Goal: Use online tool/utility: Utilize a website feature to perform a specific function

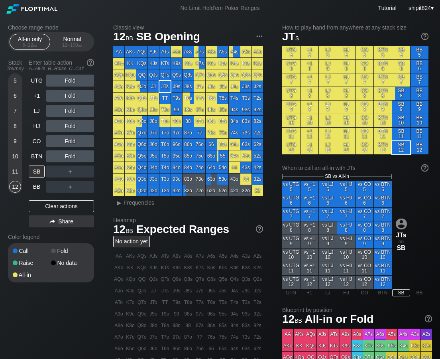
click at [78, 295] on div "Choose range mode All-in only 5 – 12 bb Normal 12 – 100 bb Stack Tourney Enter …" at bounding box center [220, 257] width 437 height 482
drag, startPoint x: 44, startPoint y: 202, endPoint x: 43, endPoint y: 104, distance: 98.1
click at [43, 201] on div "Clear actions" at bounding box center [61, 206] width 65 height 12
click at [77, 39] on div "Normal 12 – 100 bb" at bounding box center [72, 41] width 37 height 15
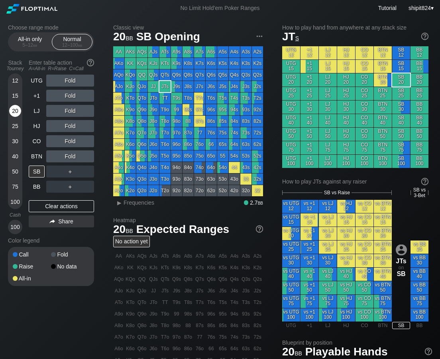
click at [14, 114] on div "20" at bounding box center [15, 111] width 12 height 12
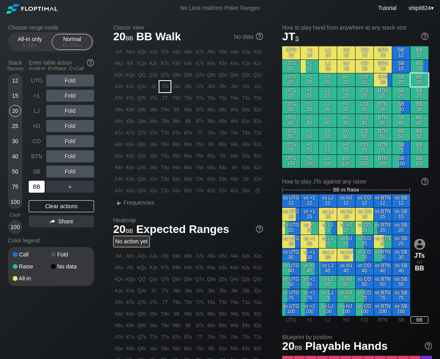
click at [37, 183] on div "BB" at bounding box center [37, 187] width 16 height 12
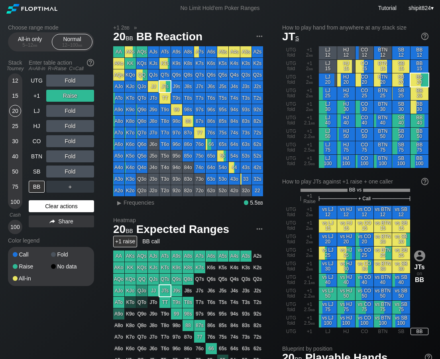
click at [40, 207] on div "Clear actions" at bounding box center [61, 206] width 65 height 12
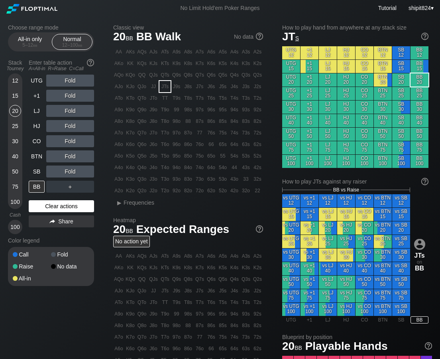
click at [40, 207] on div "Clear actions" at bounding box center [61, 206] width 65 height 12
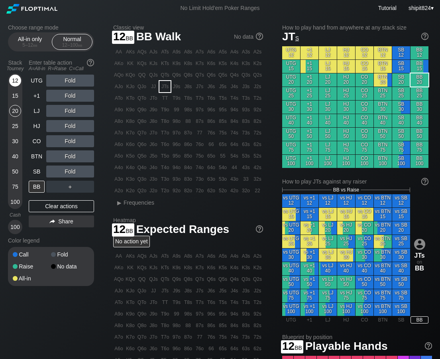
click at [12, 79] on div "12" at bounding box center [15, 81] width 12 height 12
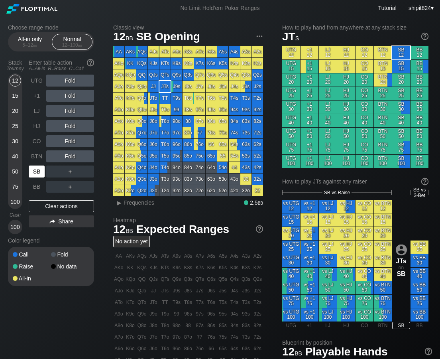
click at [37, 176] on div "SB" at bounding box center [37, 172] width 16 height 12
click at [77, 169] on div "A ✕ R ✕ C ✕ ＋" at bounding box center [70, 172] width 48 height 12
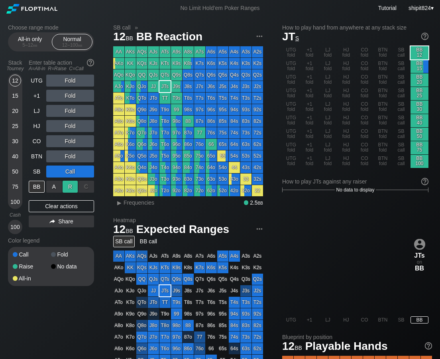
click at [73, 186] on div "R ✕" at bounding box center [71, 187] width 16 height 12
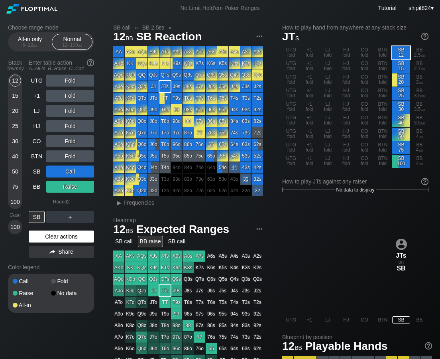
click at [35, 231] on div "Clear actions" at bounding box center [61, 237] width 65 height 12
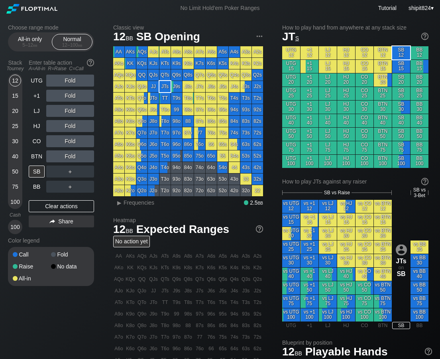
click at [275, 46] on div "Classic view 12 bb SB Opening AA AKs AQs AJs ATs A9s A8s A7s A6s A5s A4s A3s A2…" at bounding box center [272, 277] width 319 height 507
click at [52, 210] on div "Clear actions" at bounding box center [61, 206] width 65 height 12
click at [24, 45] on div "5 – 12 bb" at bounding box center [30, 45] width 34 height 6
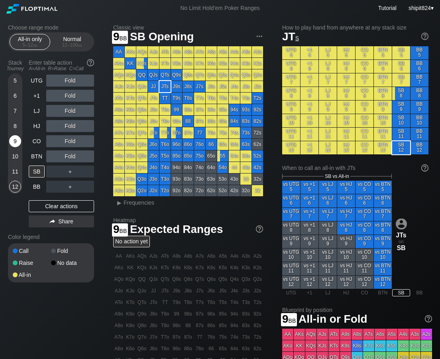
click at [14, 145] on div "9" at bounding box center [15, 141] width 12 height 12
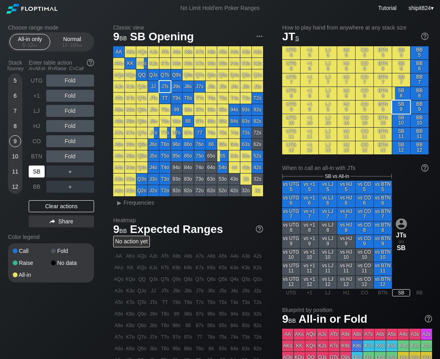
click at [31, 170] on div "SB" at bounding box center [37, 172] width 16 height 12
click at [83, 208] on div "Clear actions" at bounding box center [61, 206] width 65 height 12
click at [77, 203] on div "Clear actions" at bounding box center [61, 206] width 65 height 12
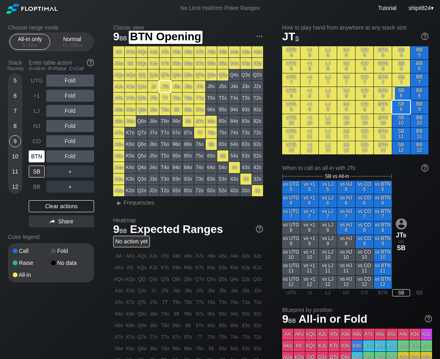
click at [39, 159] on div "BTN" at bounding box center [37, 156] width 16 height 12
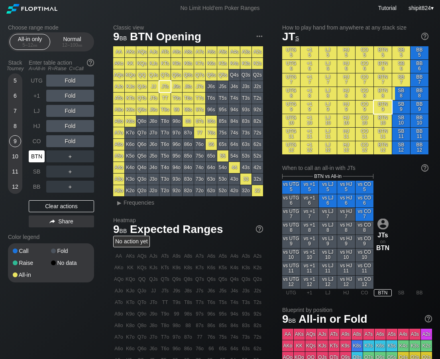
click at [39, 159] on div "BTN" at bounding box center [37, 156] width 16 height 12
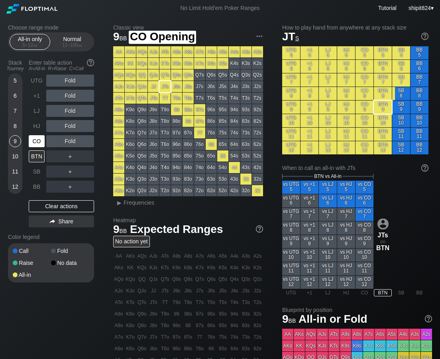
scroll to position [212, 0]
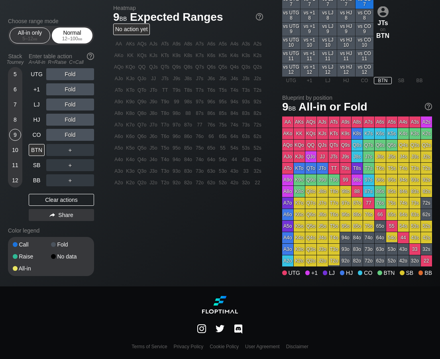
click at [65, 40] on div "Choose range mode All-in only 5 – 12 bb Normal 12 – 100 bb Stack Tourney Enter …" at bounding box center [220, 45] width 437 height 482
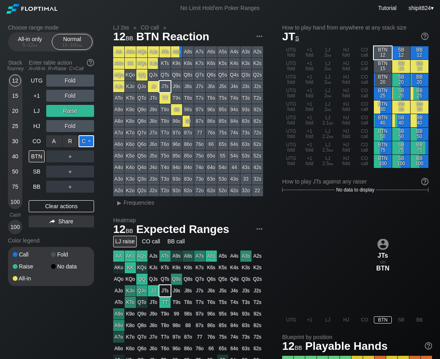
click at [87, 142] on div "C ✕" at bounding box center [87, 141] width 16 height 12
drag, startPoint x: 103, startPoint y: 175, endPoint x: 90, endPoint y: 187, distance: 17.5
click at [103, 175] on div "Choose range mode All-in only 5 – 12 bb Normal 12 – 100 bb Stack Tourney Enter …" at bounding box center [57, 160] width 99 height 272
click at [50, 210] on div "Clear actions" at bounding box center [61, 206] width 65 height 12
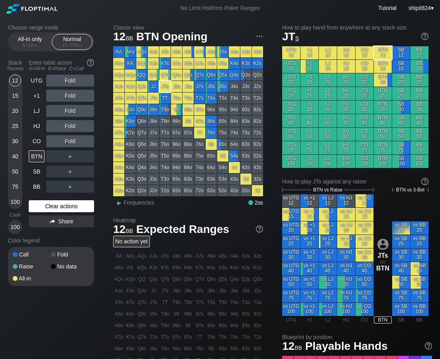
click at [50, 211] on div "Clear actions" at bounding box center [61, 206] width 65 height 12
drag, startPoint x: 51, startPoint y: 208, endPoint x: 50, endPoint y: 201, distance: 6.8
click at [51, 209] on div "Clear actions" at bounding box center [61, 206] width 65 height 12
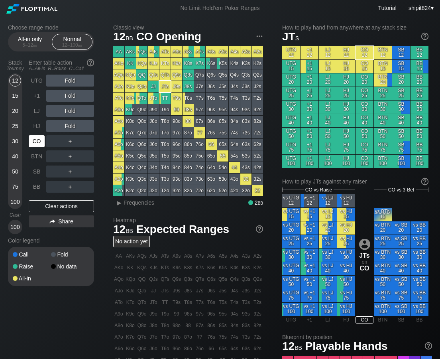
click at [34, 147] on div "CO" at bounding box center [37, 141] width 16 height 12
click at [33, 144] on div "CO" at bounding box center [37, 141] width 16 height 12
click at [32, 144] on div "CO" at bounding box center [37, 141] width 16 height 12
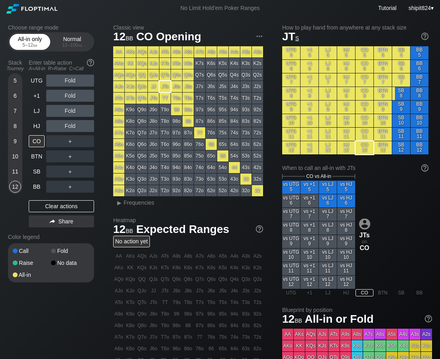
click at [30, 41] on div "All-in only 5 – 12 bb" at bounding box center [30, 41] width 37 height 15
drag, startPoint x: 18, startPoint y: 168, endPoint x: 30, endPoint y: 165, distance: 12.4
click at [18, 168] on div "11" at bounding box center [15, 172] width 12 height 12
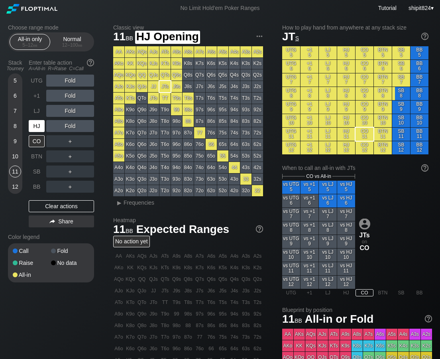
click at [38, 130] on div "HJ" at bounding box center [37, 126] width 16 height 12
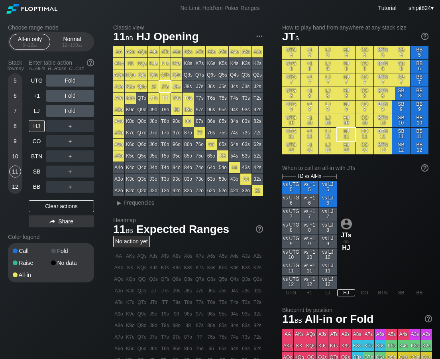
click at [59, 310] on div "Choose range mode All-in only 5 – 12 bb Normal 12 – 100 bb Stack Tourney Enter …" at bounding box center [220, 257] width 437 height 482
click at [61, 39] on div "Normal 12 – 100 bb" at bounding box center [72, 41] width 37 height 15
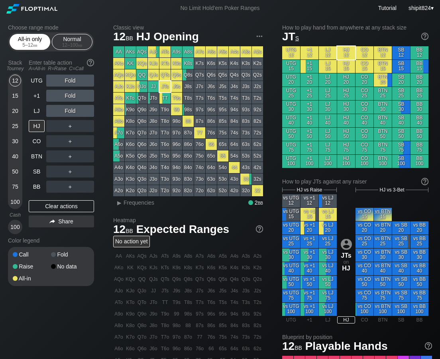
click at [21, 40] on div "All-in only 5 – 12 bb" at bounding box center [30, 41] width 37 height 15
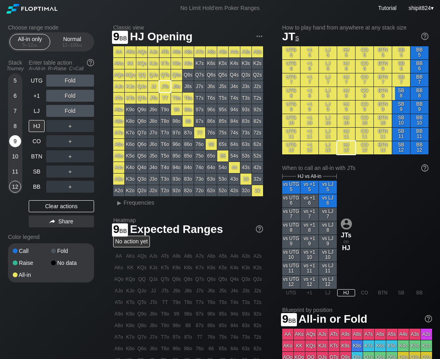
click at [14, 142] on div "9" at bounding box center [15, 141] width 12 height 12
click at [14, 141] on div "9" at bounding box center [15, 141] width 12 height 12
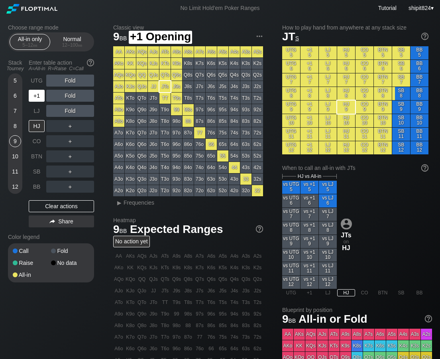
drag, startPoint x: 38, startPoint y: 91, endPoint x: 47, endPoint y: 84, distance: 11.3
click at [38, 91] on div "+1" at bounding box center [37, 96] width 16 height 12
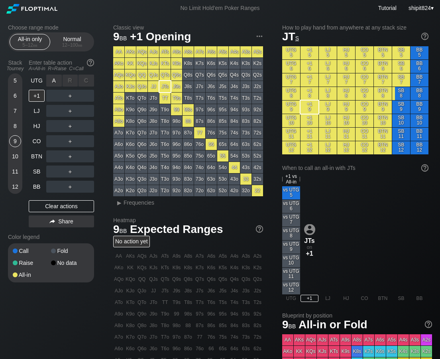
click at [56, 75] on div "A ✕" at bounding box center [54, 81] width 16 height 12
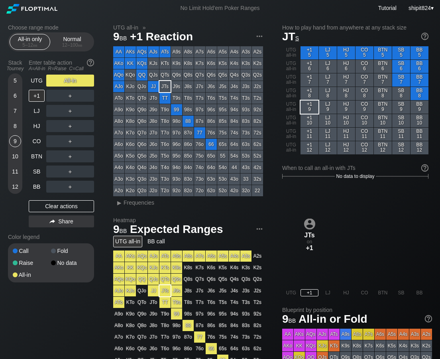
click at [32, 307] on div "Choose range mode All-in only 5 – 12 bb Normal 12 – 100 bb Stack Tourney Enter …" at bounding box center [220, 257] width 437 height 482
click at [43, 309] on div "Choose range mode All-in only 5 – 12 bb Normal 12 – 100 bb Stack Tourney Enter …" at bounding box center [220, 257] width 437 height 482
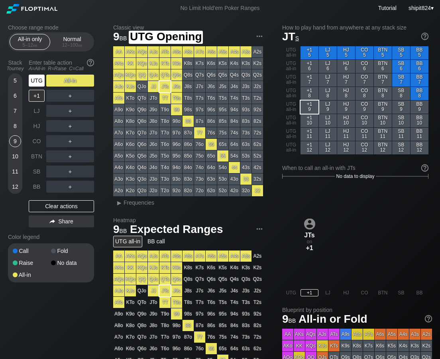
click at [39, 81] on div "UTG" at bounding box center [37, 81] width 16 height 12
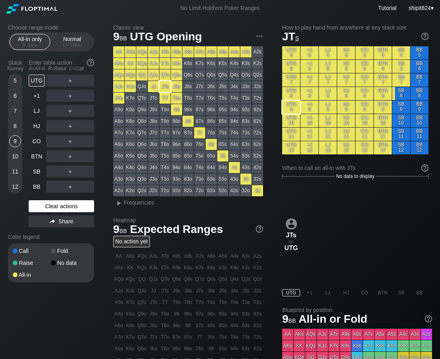
click at [51, 203] on div "Clear actions" at bounding box center [61, 206] width 65 height 12
click at [58, 203] on div "Clear actions" at bounding box center [61, 206] width 65 height 12
click at [71, 41] on div "Normal 12 – 100 bb" at bounding box center [72, 41] width 37 height 15
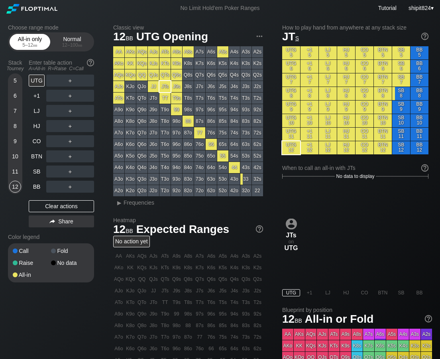
click at [32, 43] on div "5 – 12 bb" at bounding box center [30, 45] width 34 height 6
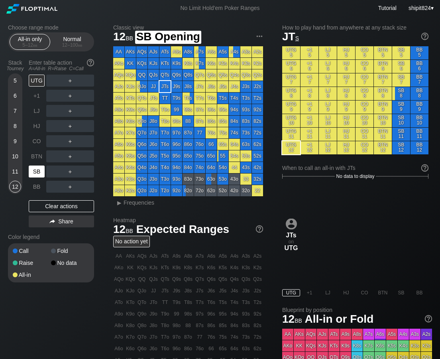
click at [38, 168] on div "SB" at bounding box center [37, 172] width 16 height 12
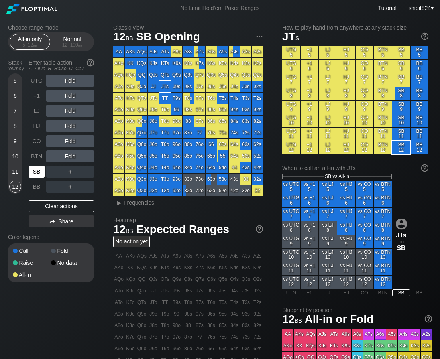
click at [38, 168] on div "SB" at bounding box center [37, 172] width 16 height 12
drag, startPoint x: 54, startPoint y: 160, endPoint x: 39, endPoint y: 168, distance: 16.4
click at [54, 159] on div "A ✕" at bounding box center [54, 156] width 16 height 12
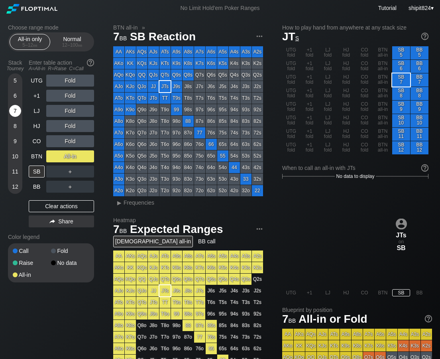
click at [10, 108] on div "7" at bounding box center [15, 111] width 12 height 12
click at [13, 110] on div "7" at bounding box center [15, 111] width 12 height 12
click at [12, 110] on div "7" at bounding box center [15, 111] width 12 height 12
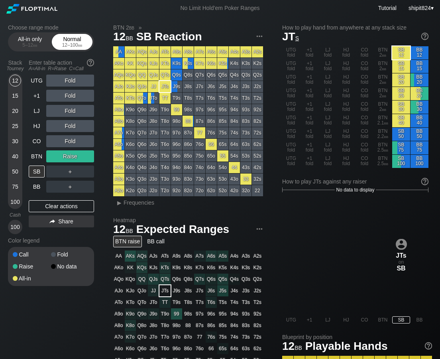
click at [80, 37] on div "Normal 12 – 100 bb" at bounding box center [72, 41] width 37 height 15
click at [78, 39] on div "Normal 12 – 100 bb" at bounding box center [72, 41] width 37 height 15
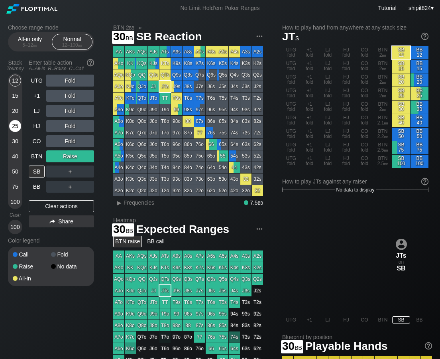
click at [16, 126] on div "25" at bounding box center [15, 126] width 12 height 12
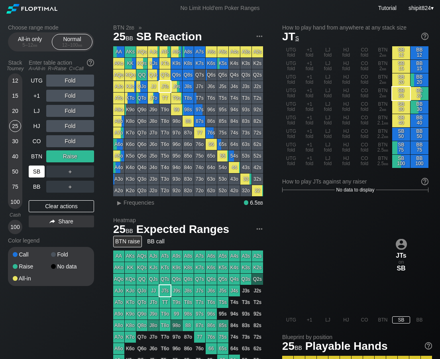
drag, startPoint x: 38, startPoint y: 202, endPoint x: 37, endPoint y: 175, distance: 26.3
click at [38, 199] on div "UTG Fold +1 Fold LJ Fold HJ Fold CO Fold BTN Raise SB ＋ BB ＋ Clear actions Share" at bounding box center [61, 155] width 65 height 160
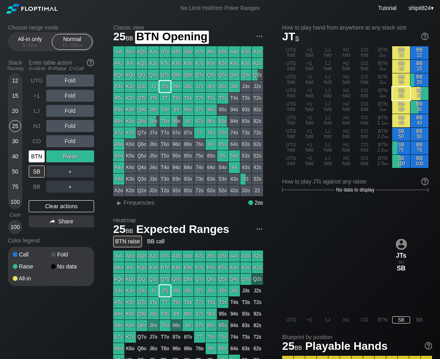
click at [37, 156] on div "BTN" at bounding box center [37, 156] width 16 height 12
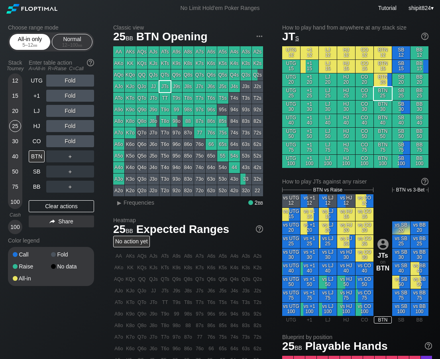
click at [26, 43] on div "5 – 12 bb" at bounding box center [30, 45] width 34 height 6
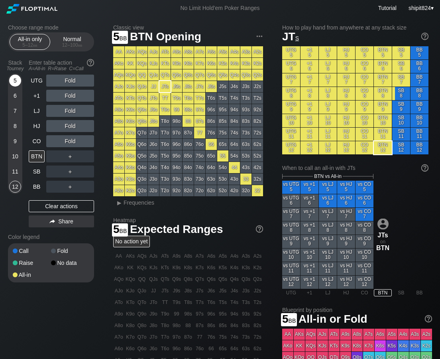
click at [17, 81] on div "5" at bounding box center [15, 81] width 12 height 12
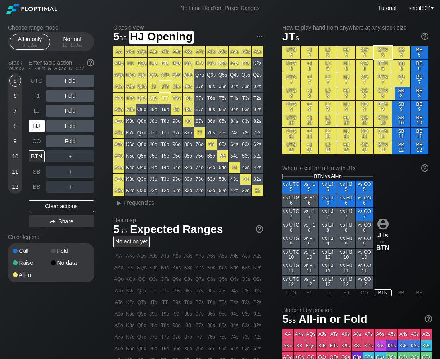
click at [35, 127] on div "HJ" at bounding box center [37, 126] width 16 height 12
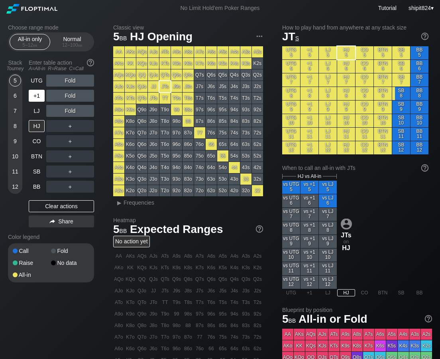
click at [37, 99] on div "+1" at bounding box center [37, 96] width 16 height 12
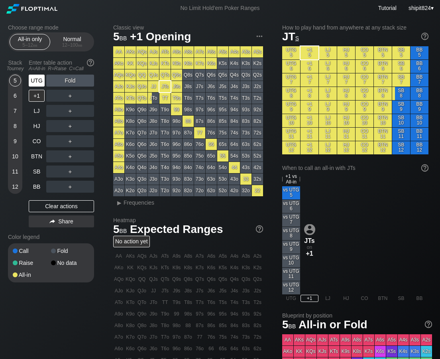
click at [39, 85] on div "UTG" at bounding box center [37, 81] width 16 height 12
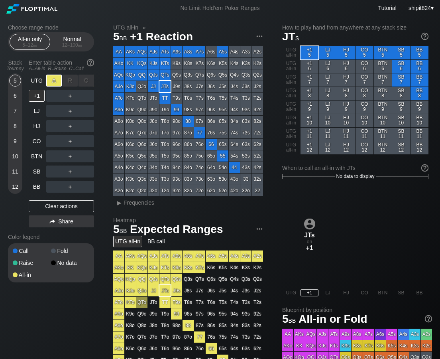
click at [48, 82] on div "A ✕" at bounding box center [54, 81] width 16 height 12
click at [37, 194] on div "UTG All-in +1 ＋ LJ ＋ HJ ＋ CO ＋ BTN ＋ SB ＋ BB ＋ Clear actions Share" at bounding box center [61, 153] width 65 height 156
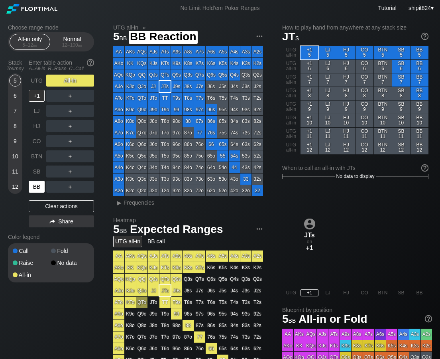
click at [39, 187] on div "BB" at bounding box center [37, 187] width 16 height 12
